Goal: Communication & Community: Answer question/provide support

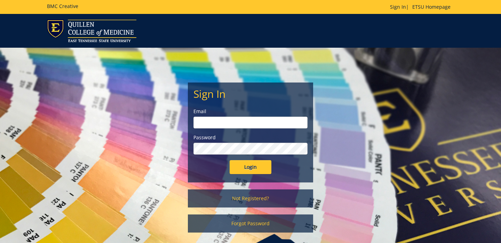
click at [210, 124] on input "email" at bounding box center [250, 123] width 114 height 12
type input "[EMAIL_ADDRESS][DOMAIN_NAME]"
click at [230, 160] on input "Login" at bounding box center [251, 167] width 42 height 14
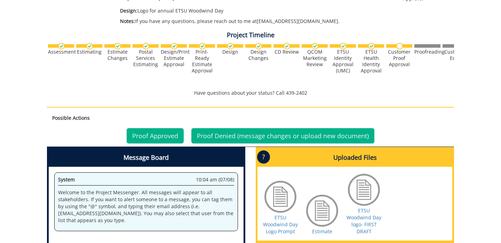
scroll to position [156, 0]
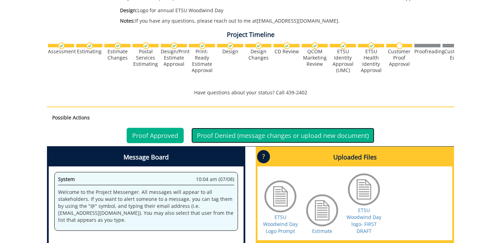
click at [224, 133] on link "Proof Denied (message changes or upload new document)" at bounding box center [282, 135] width 183 height 15
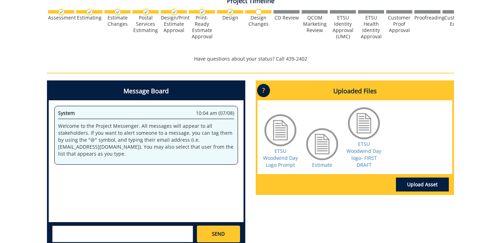
scroll to position [266, 0]
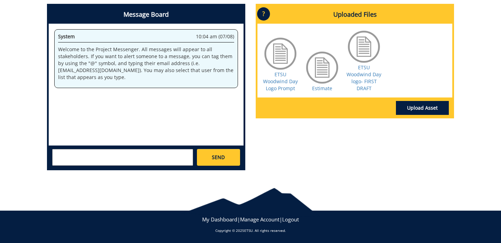
click at [108, 161] on textarea at bounding box center [122, 157] width 141 height 17
click at [159, 155] on textarea "Hello - thanks for sending over the first draft! Just a few changes we were hop…" at bounding box center [122, 157] width 141 height 17
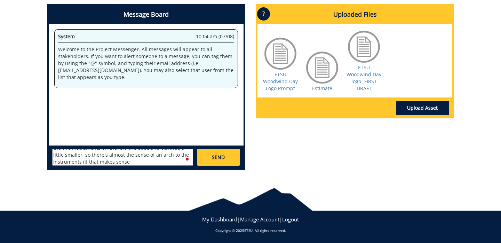
click at [136, 161] on textarea "Hello - thanks for sending over the first draft! Just a few changes we were hop…" at bounding box center [122, 157] width 141 height 17
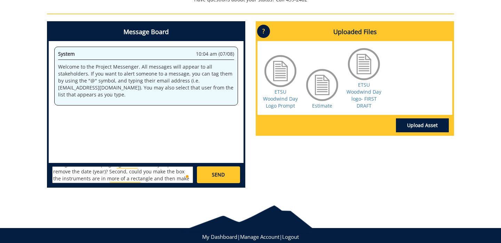
scroll to position [16, 0]
type textarea "Hello - thanks for sending over the first draft! Just a few changes we were hop…"
click at [225, 171] on link "SEND" at bounding box center [218, 174] width 43 height 17
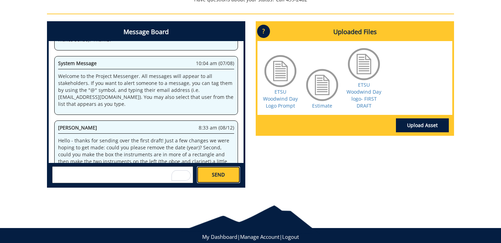
scroll to position [1347, 0]
